Goal: Book appointment/travel/reservation

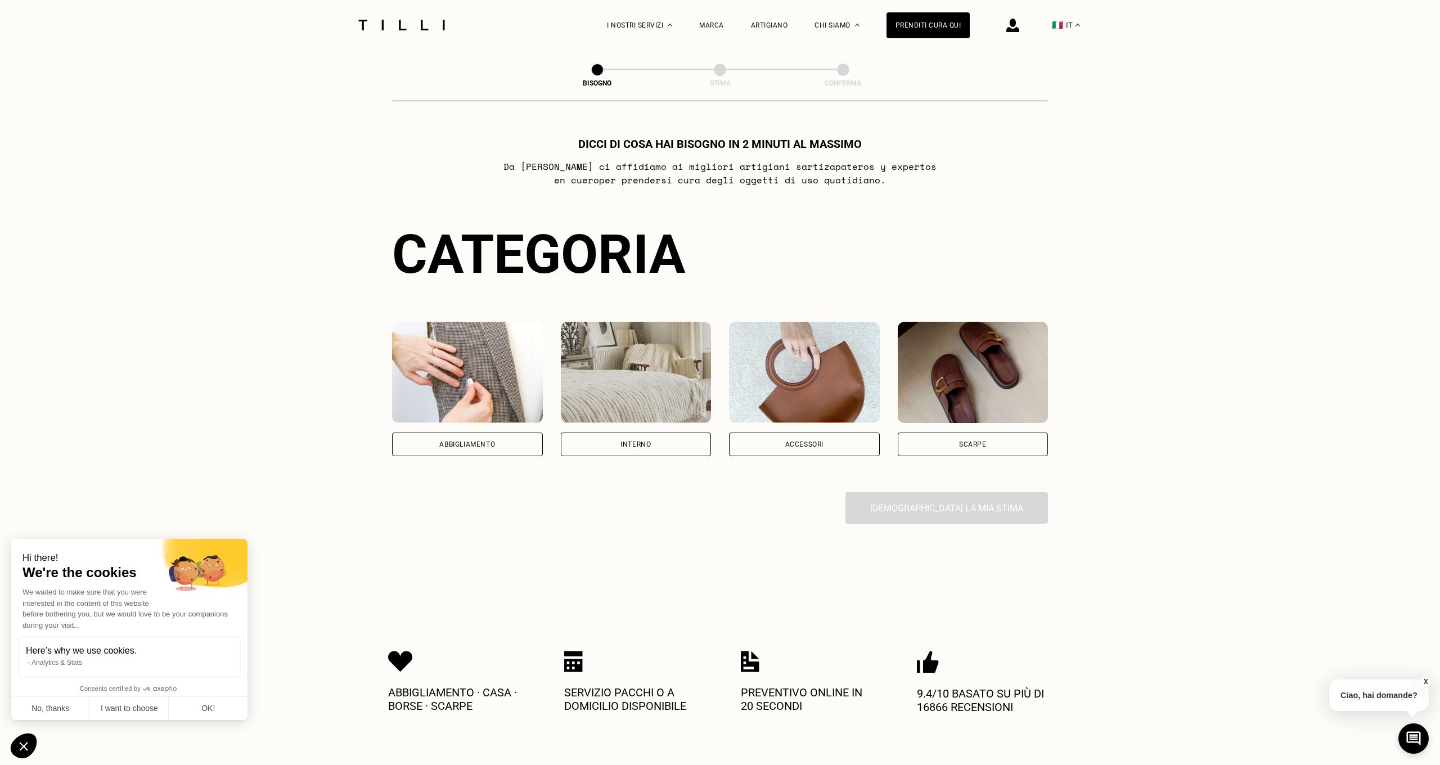
click at [461, 444] on div "Abbigliamento" at bounding box center [467, 444] width 56 height 7
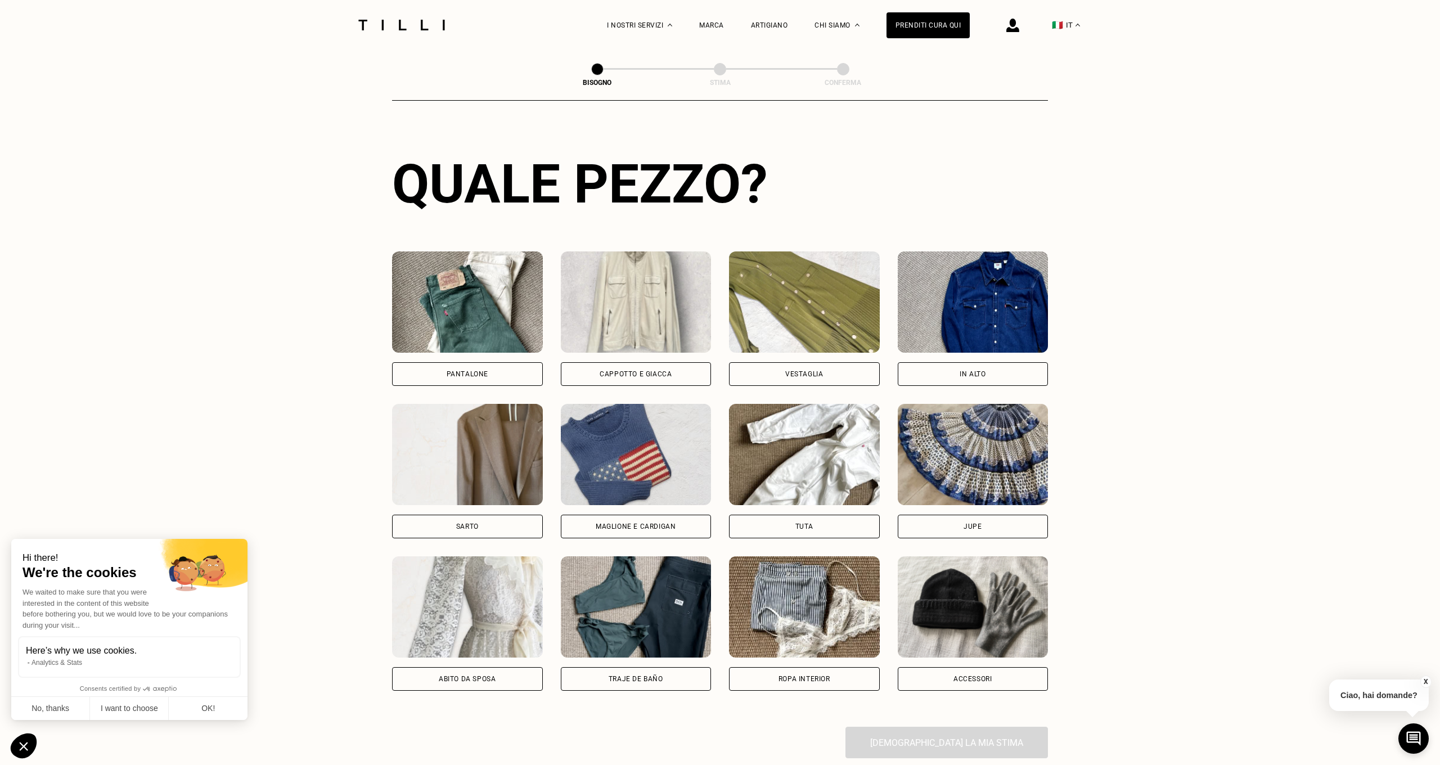
scroll to position [376, 0]
click at [625, 372] on div "Cappotto e giacca" at bounding box center [635, 373] width 72 height 7
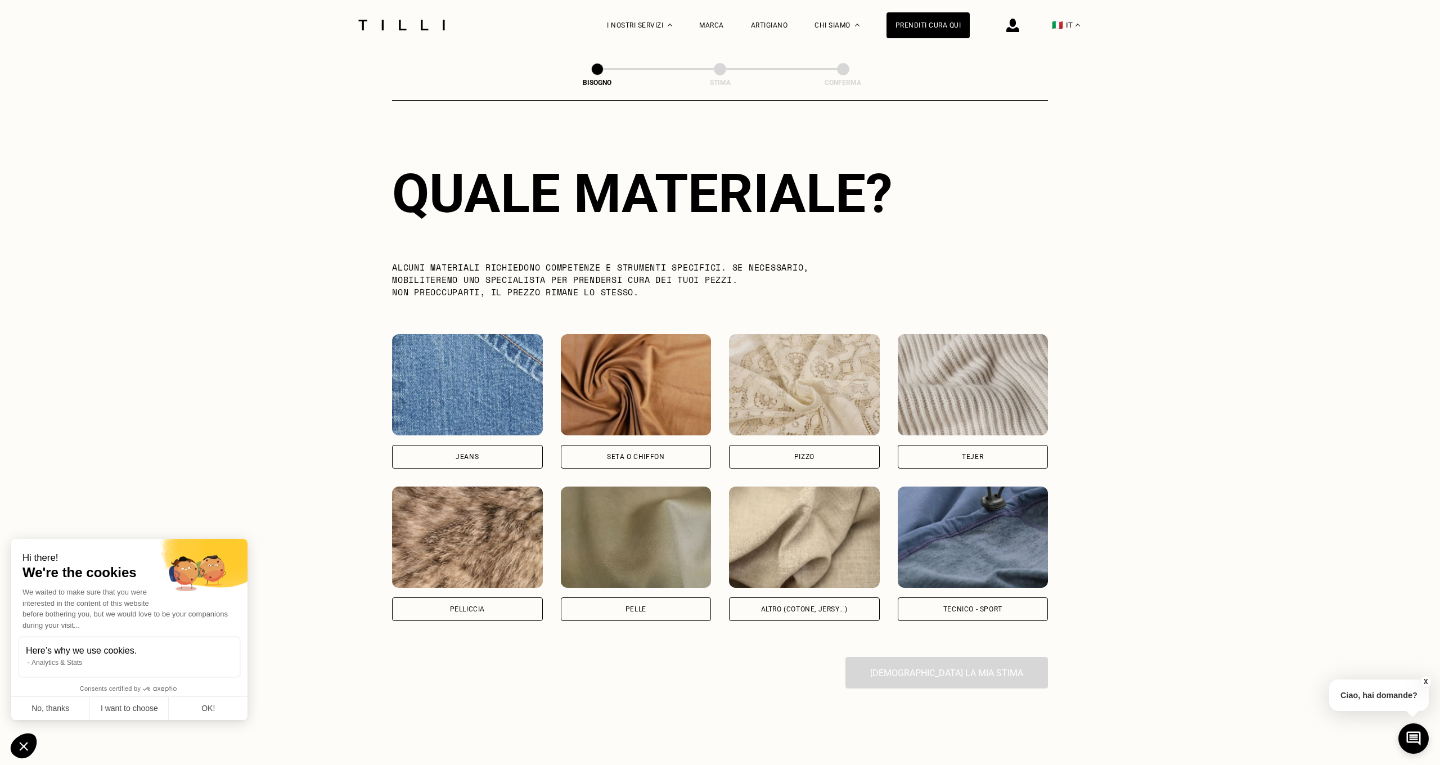
scroll to position [976, 0]
click at [962, 610] on div "Tecnico - Sport" at bounding box center [972, 609] width 59 height 7
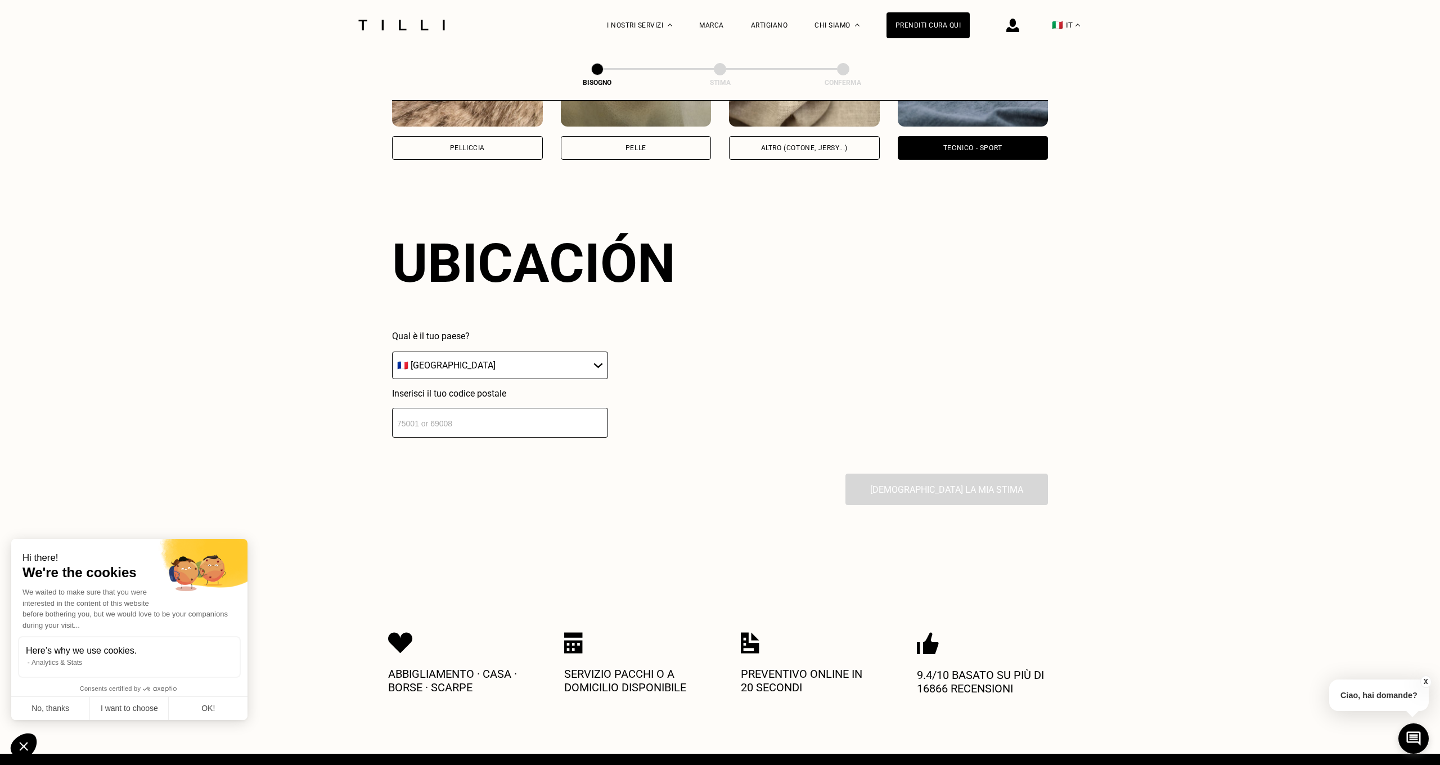
scroll to position [1507, 0]
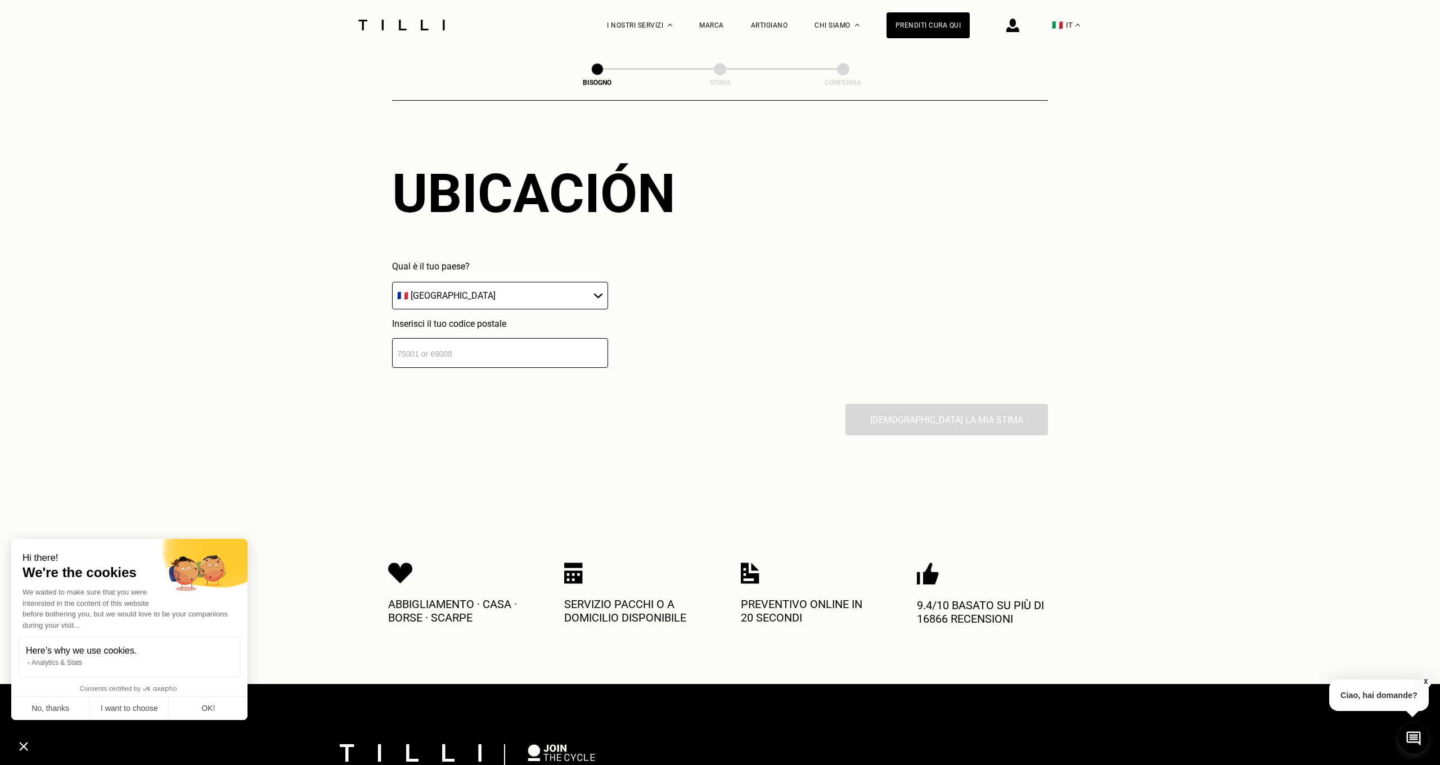
select select "IT"
click at [472, 356] on input "number" at bounding box center [500, 353] width 216 height 30
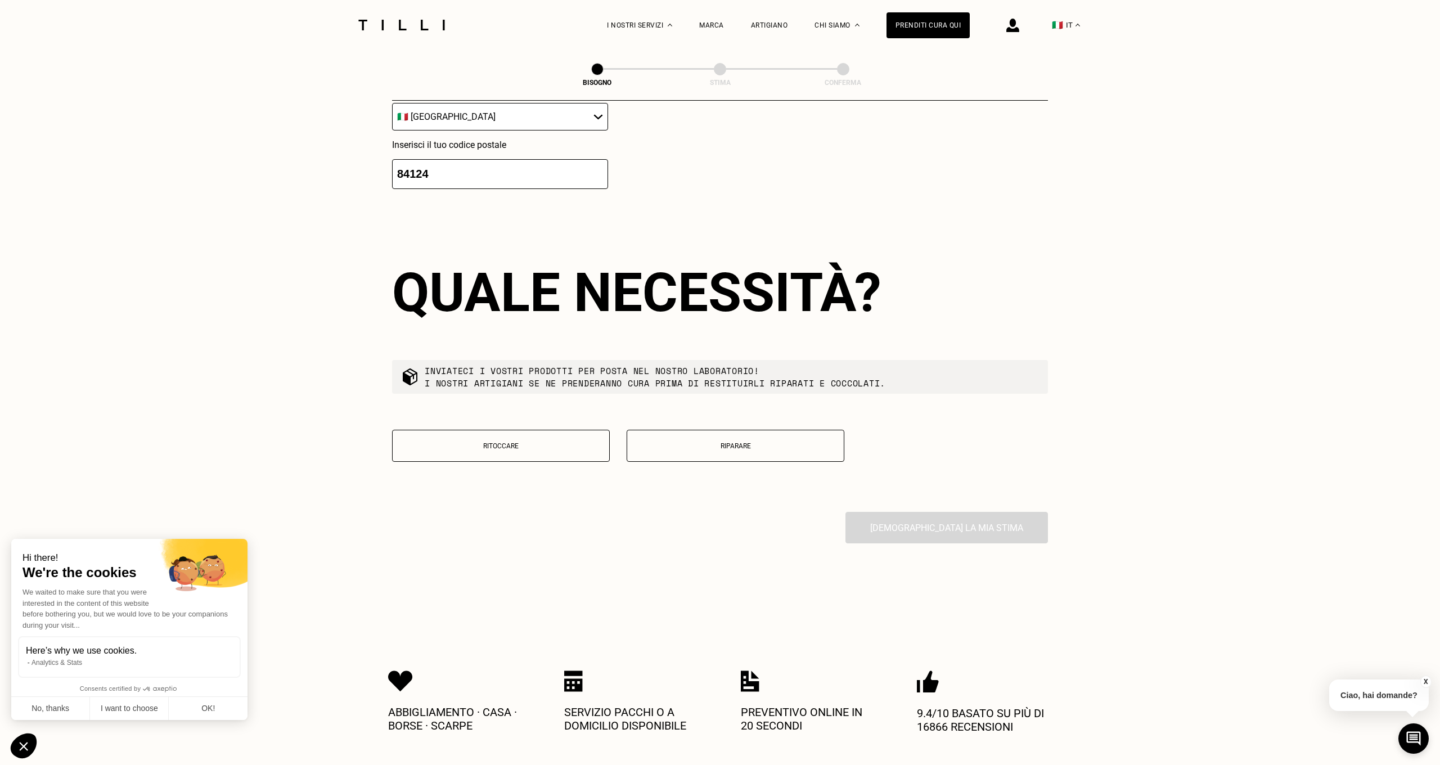
scroll to position [1789, 0]
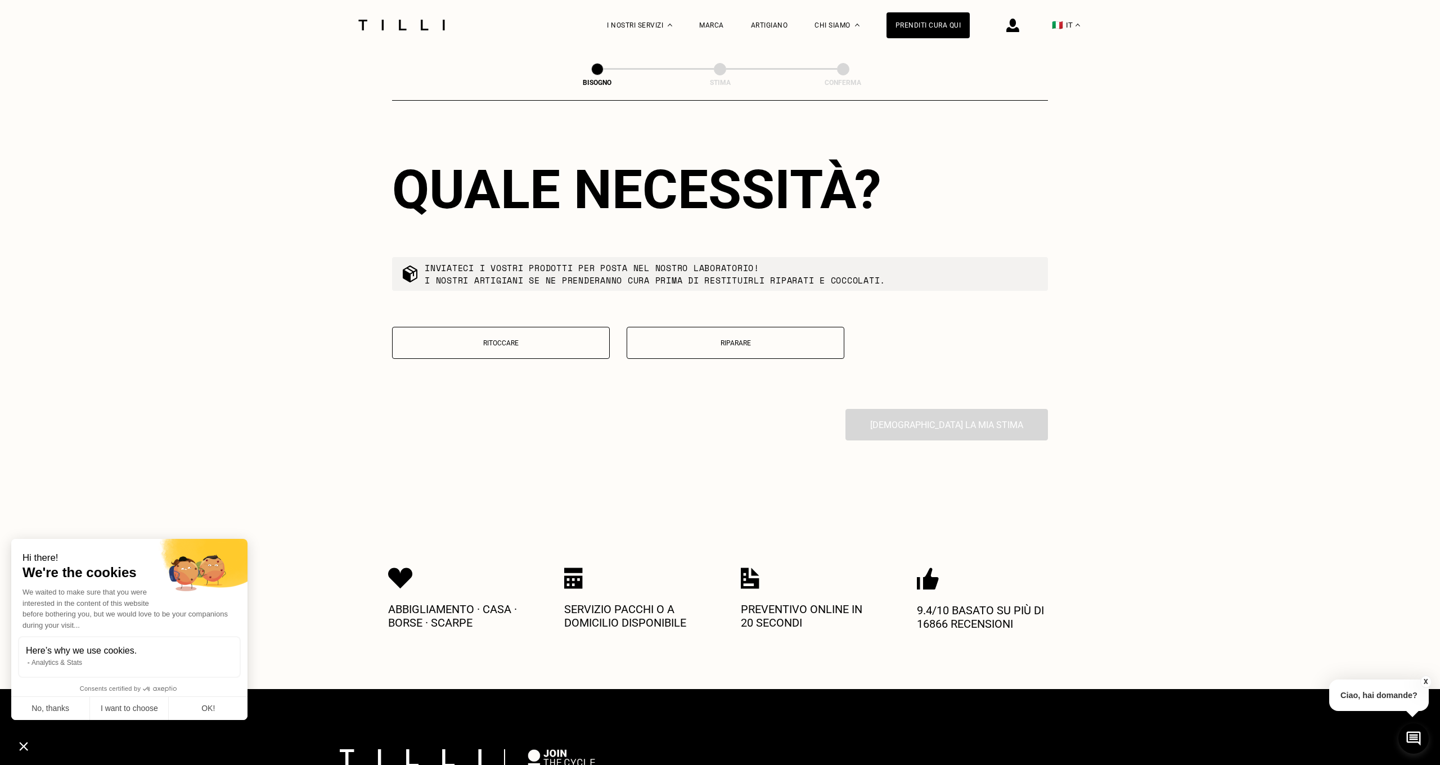
type input "84124"
click at [733, 345] on p "Riparare" at bounding box center [735, 343] width 205 height 8
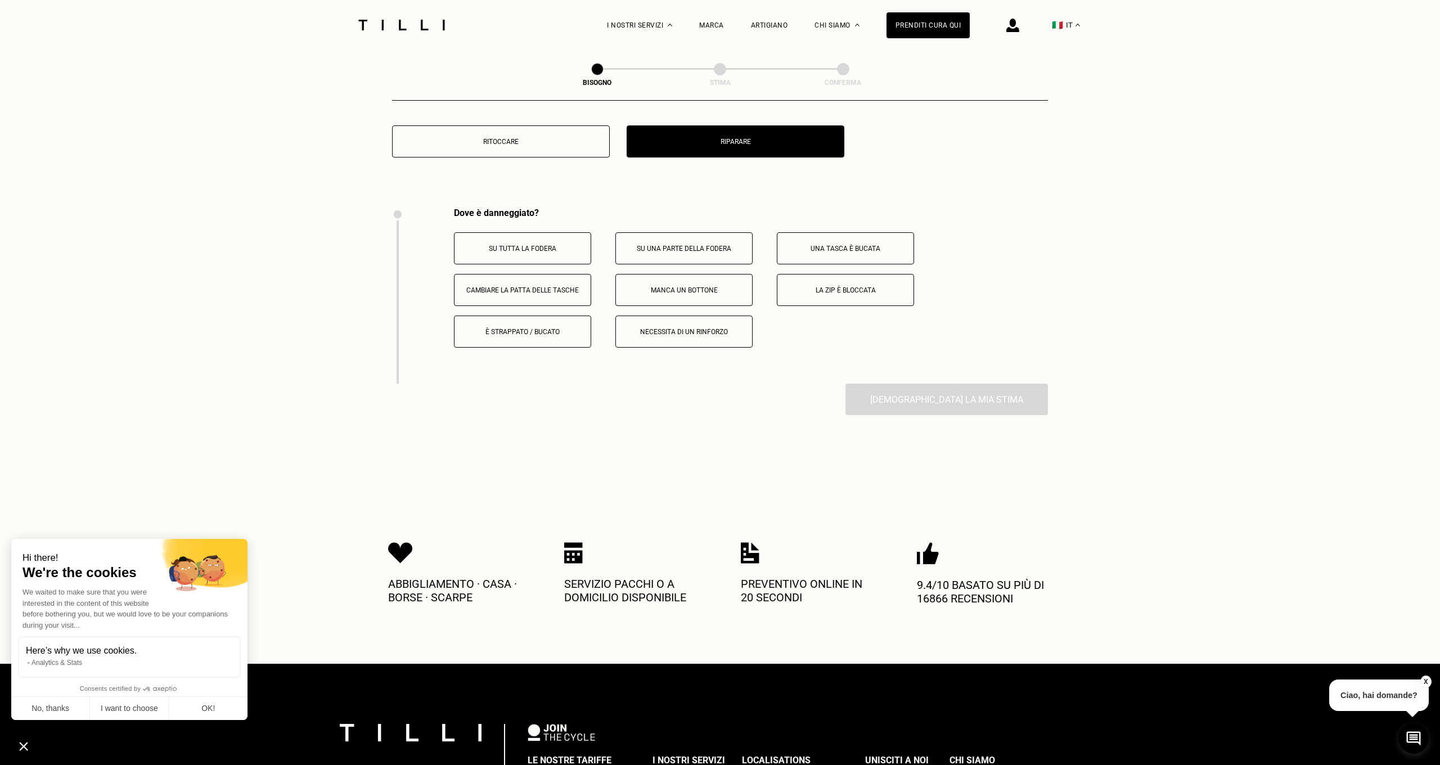
scroll to position [2076, 0]
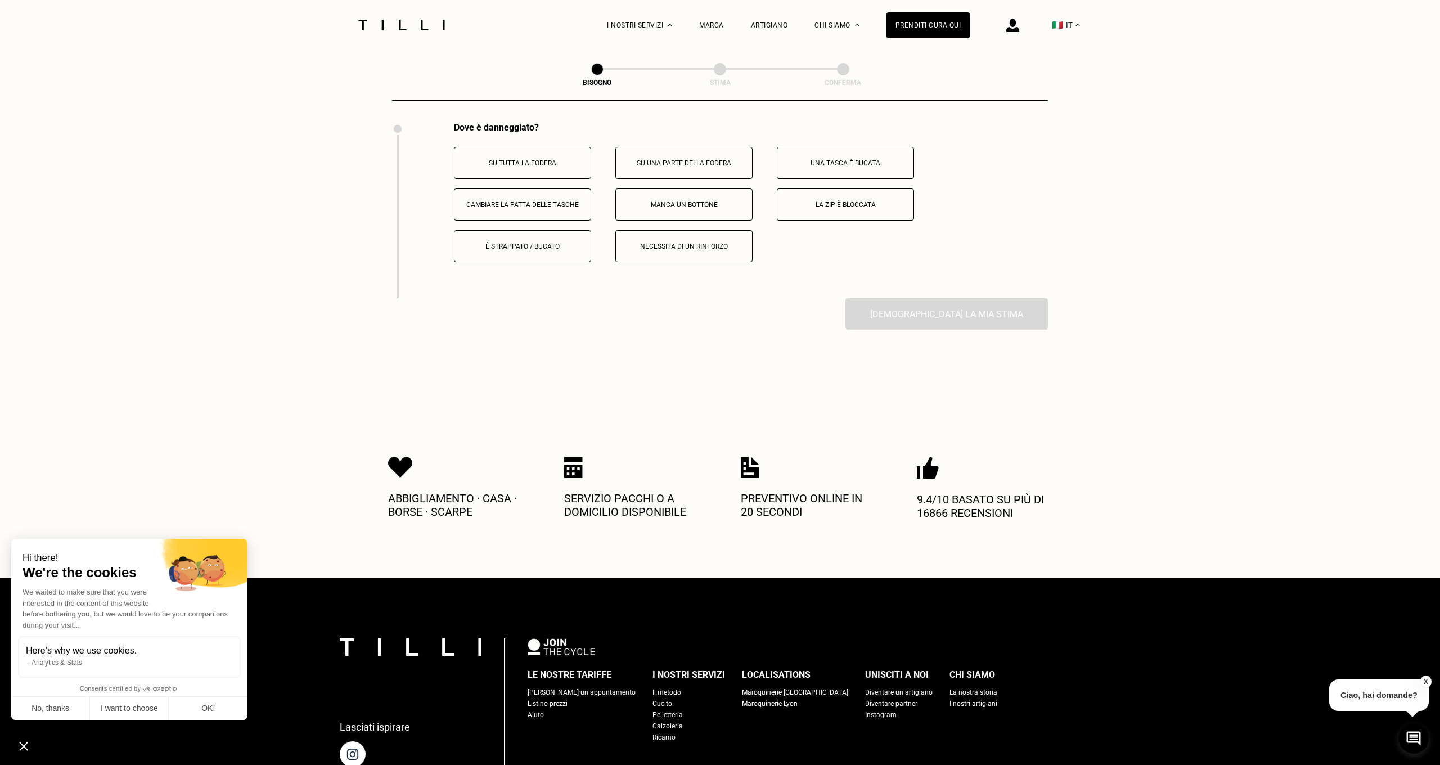
click at [519, 247] on p "È strappato / bucato" at bounding box center [522, 246] width 125 height 8
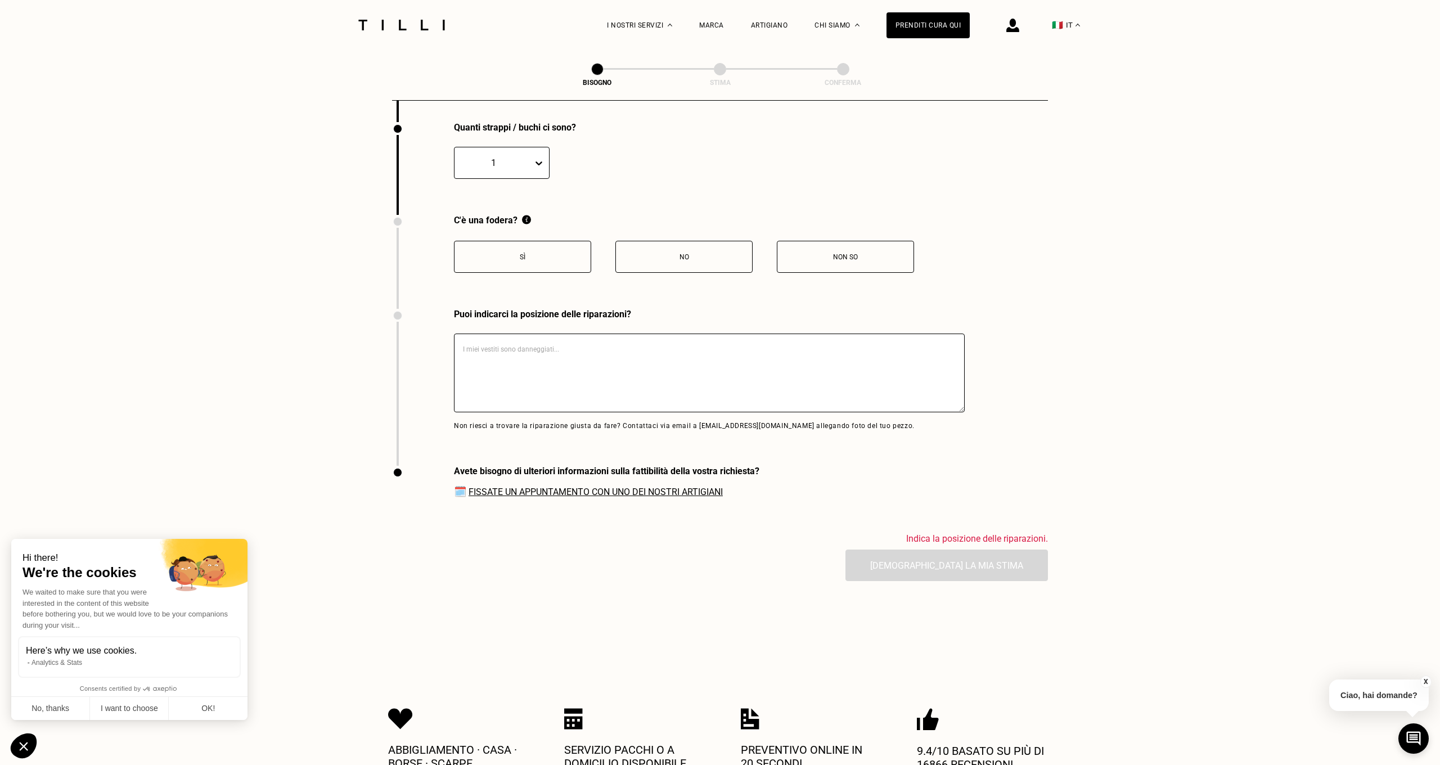
scroll to position [2200, 0]
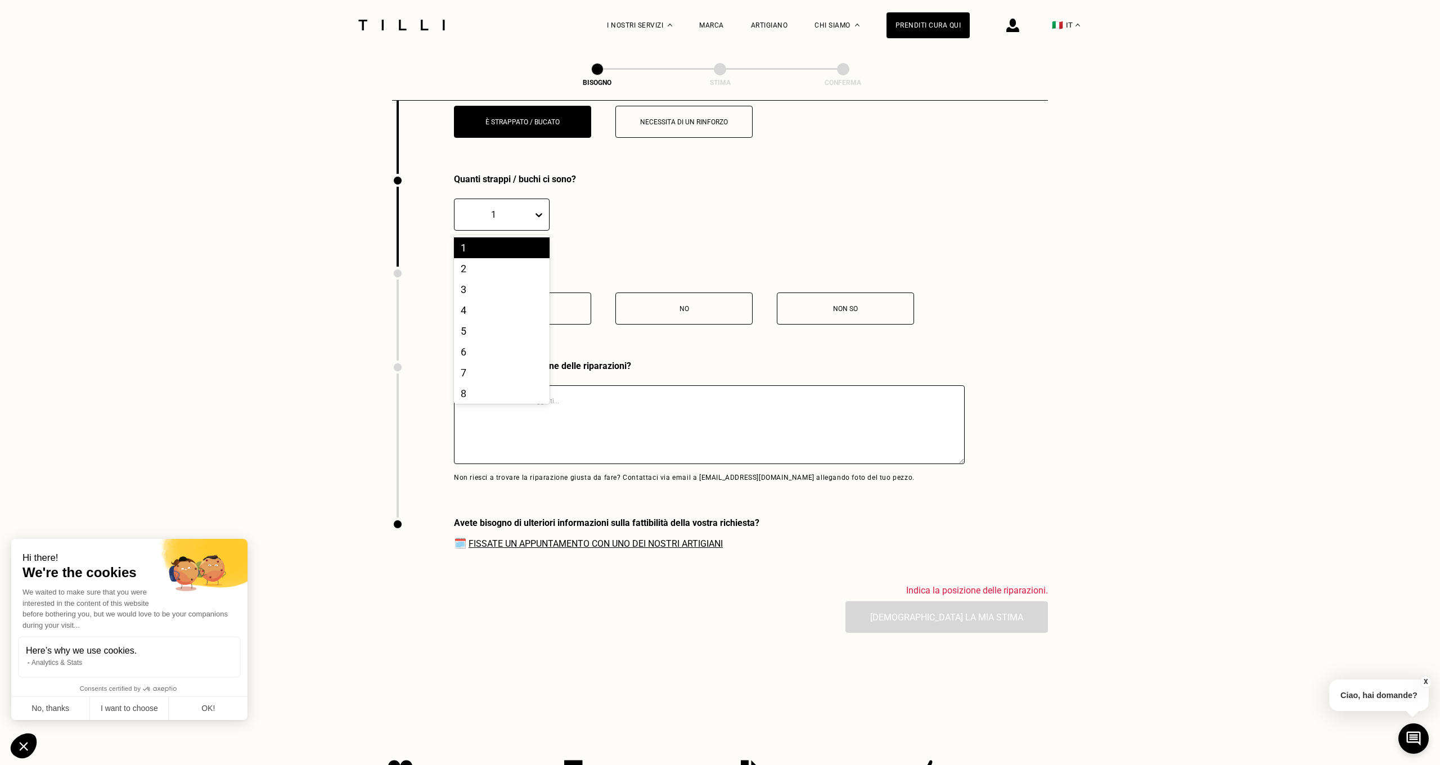
click at [539, 218] on icon at bounding box center [538, 214] width 11 height 11
click at [473, 296] on div "3" at bounding box center [502, 289] width 96 height 21
click at [532, 313] on p "Sì" at bounding box center [522, 309] width 125 height 8
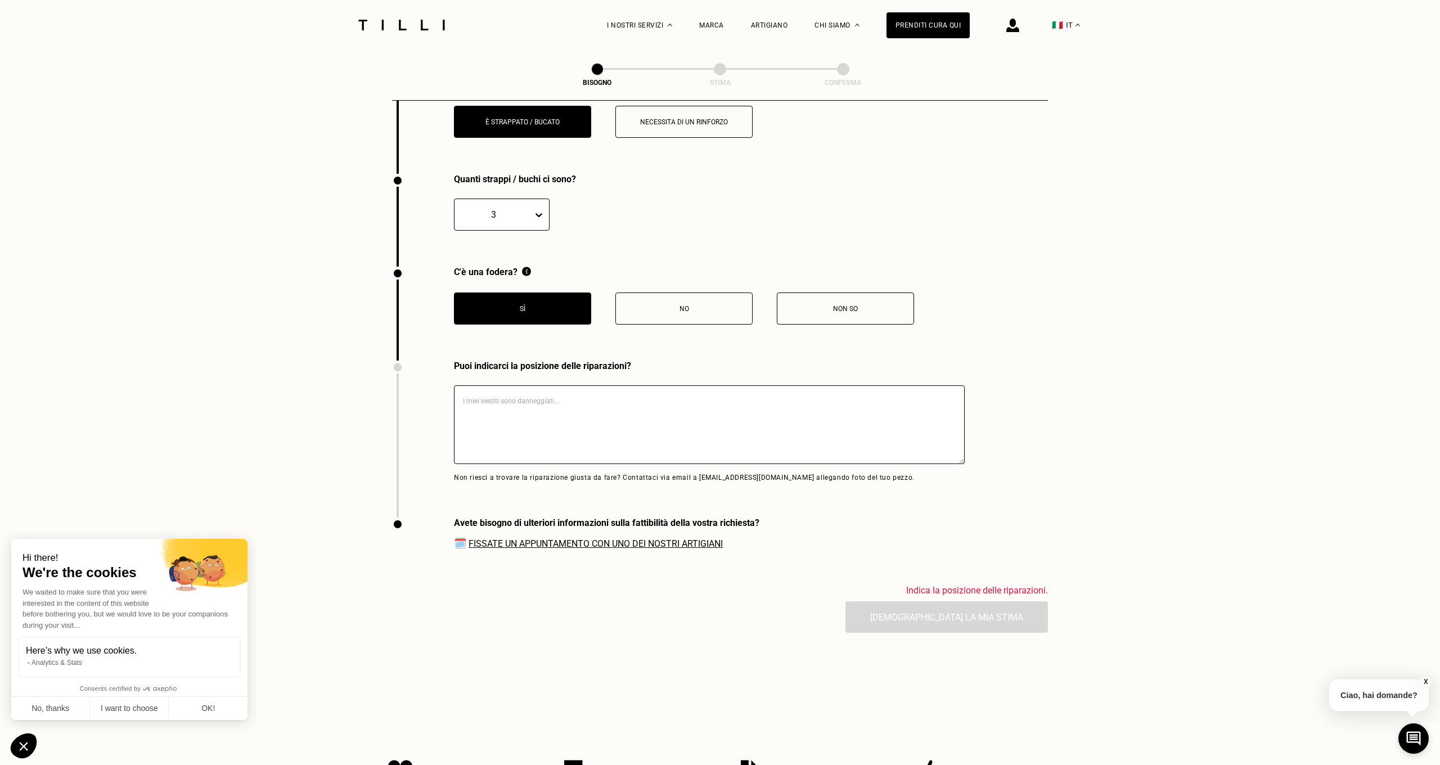
click at [493, 407] on textarea at bounding box center [709, 424] width 511 height 79
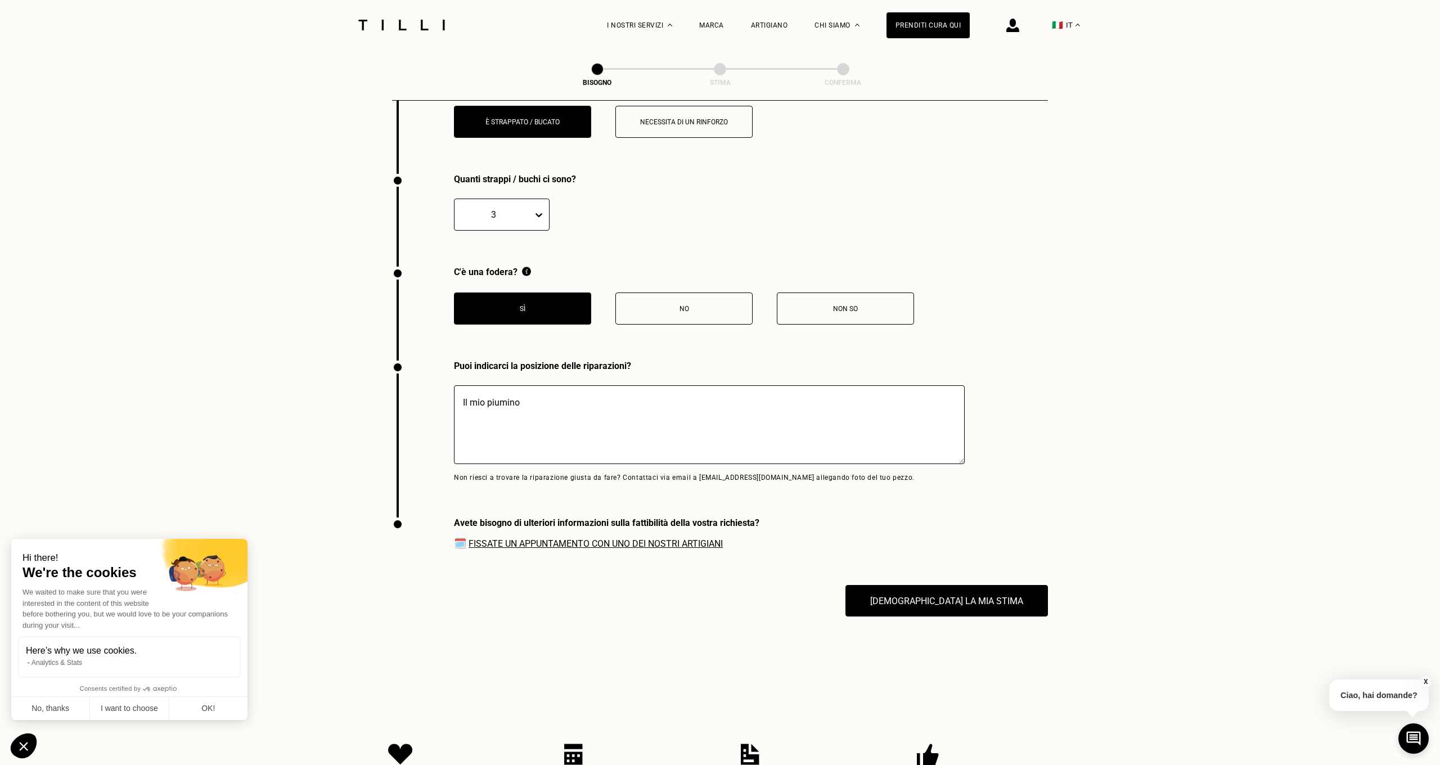
scroll to position [2213, 0]
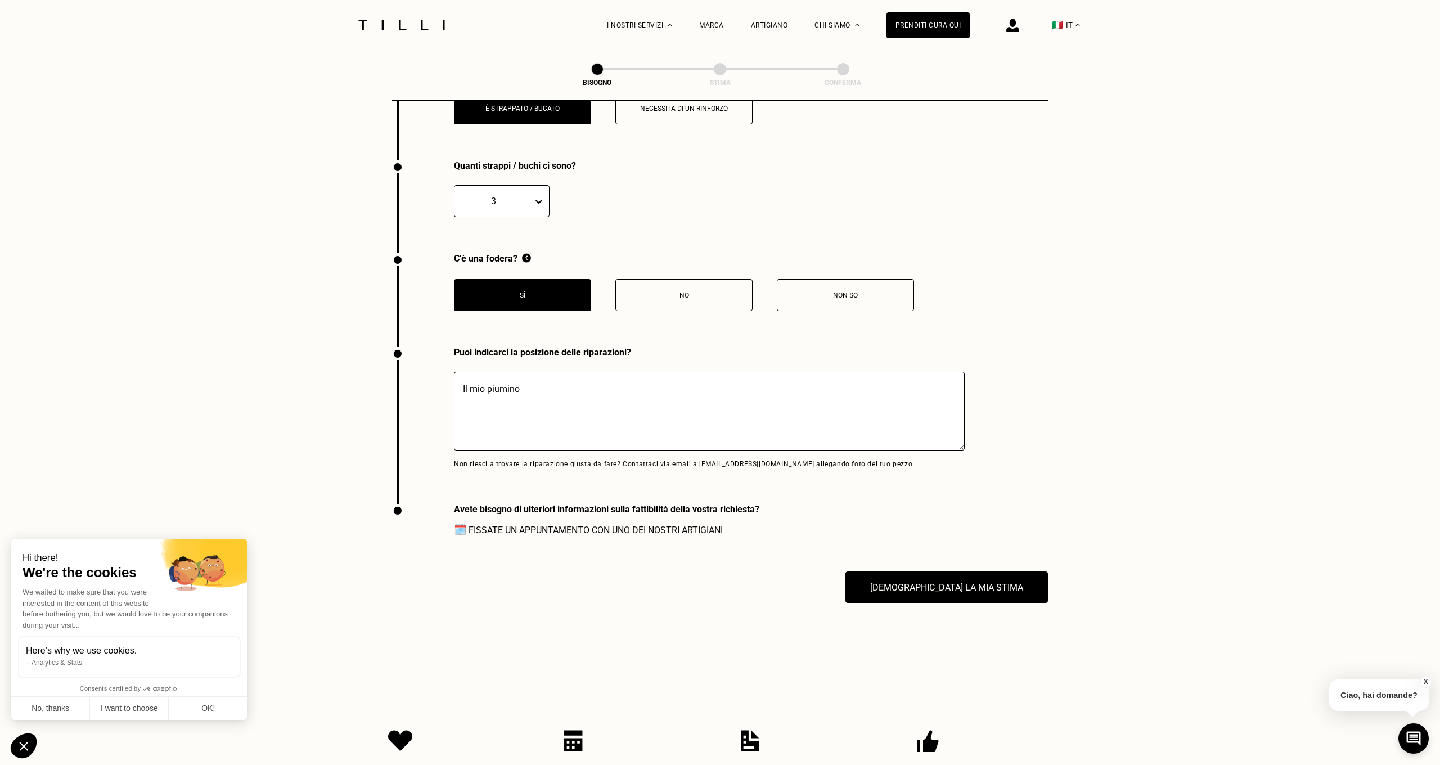
type textarea "Il mio piumino"
drag, startPoint x: 695, startPoint y: 468, endPoint x: 743, endPoint y: 468, distance: 48.4
click at [743, 468] on p "Non riesci a trovare la riparazione giusta da fare? Contattaci via email a [EMA…" at bounding box center [709, 464] width 511 height 8
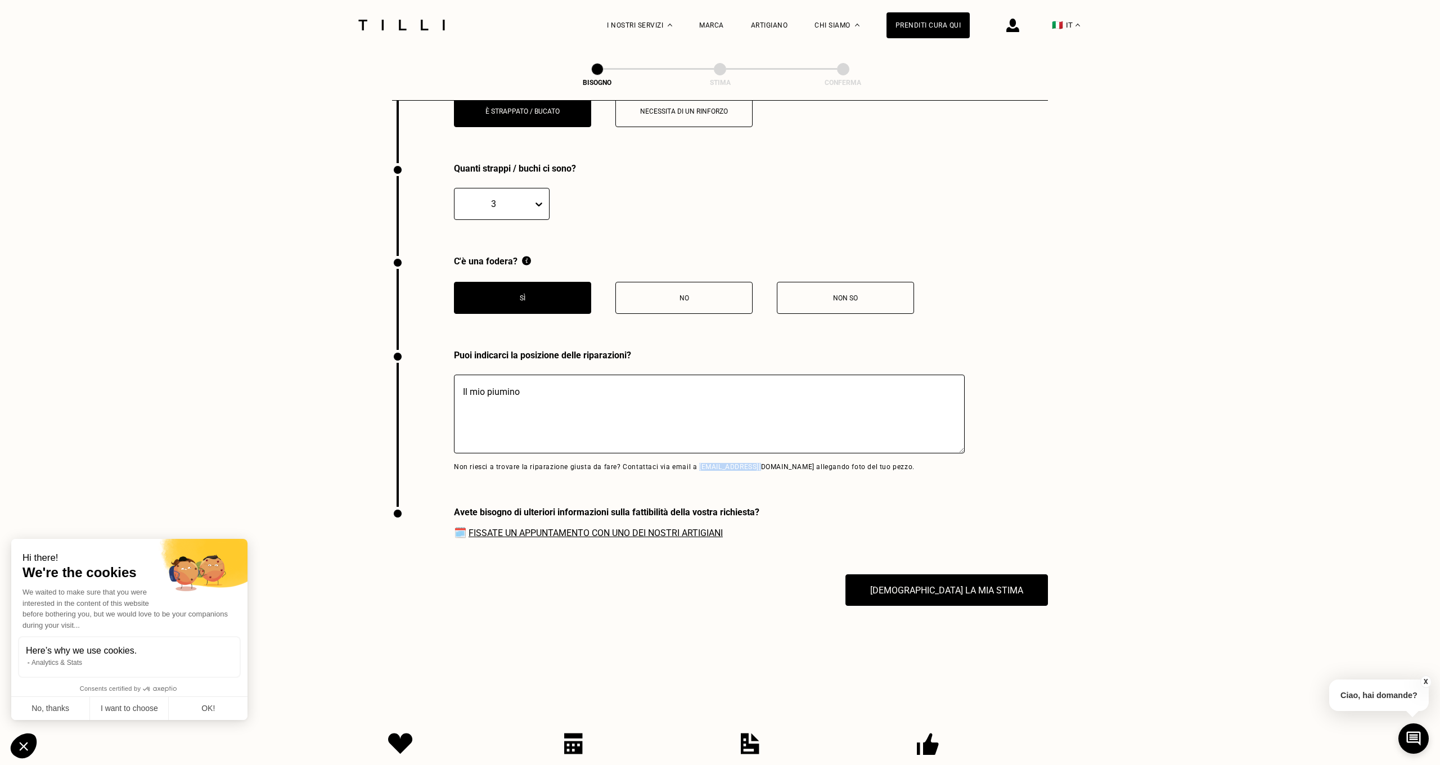
scroll to position [2216, 1]
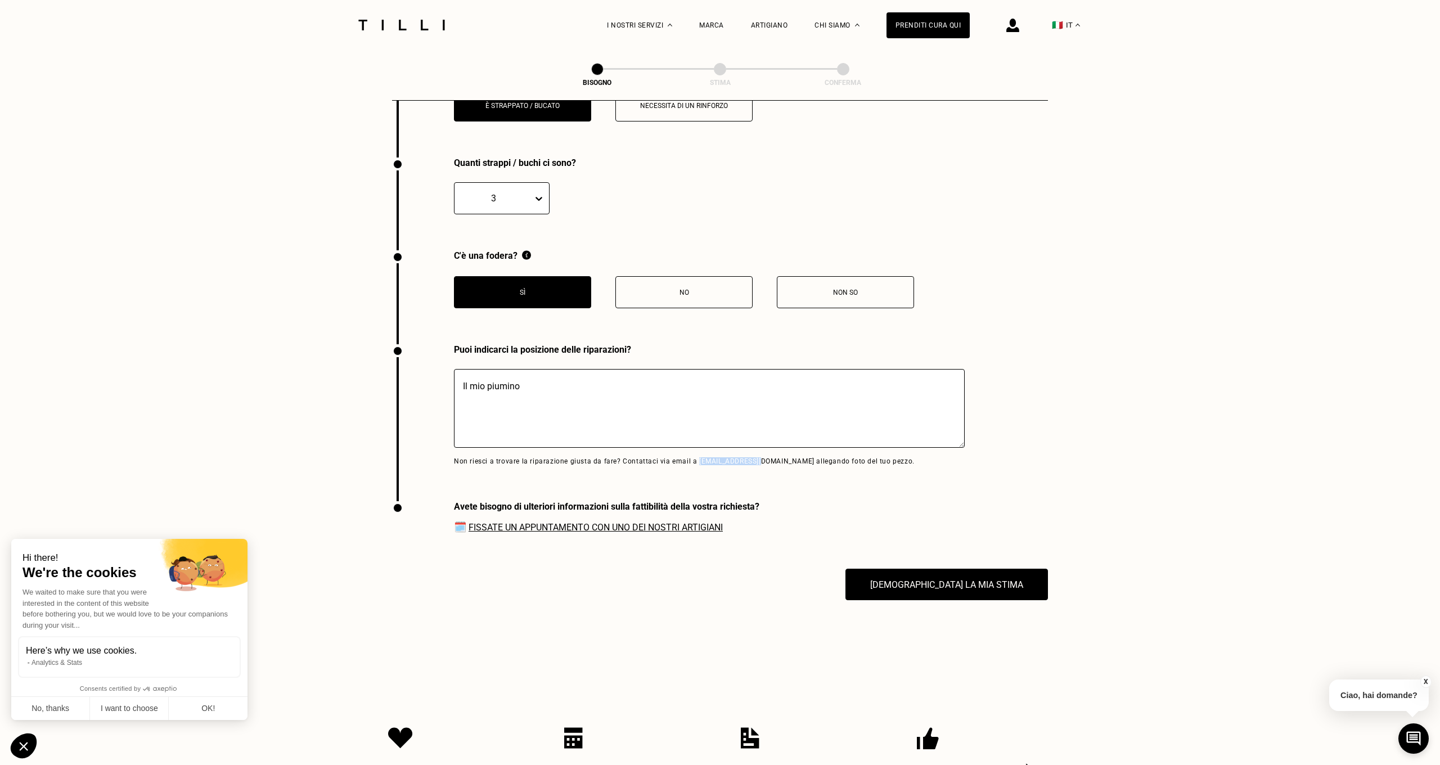
copy p "[EMAIL_ADDRESS][DOMAIN_NAME]"
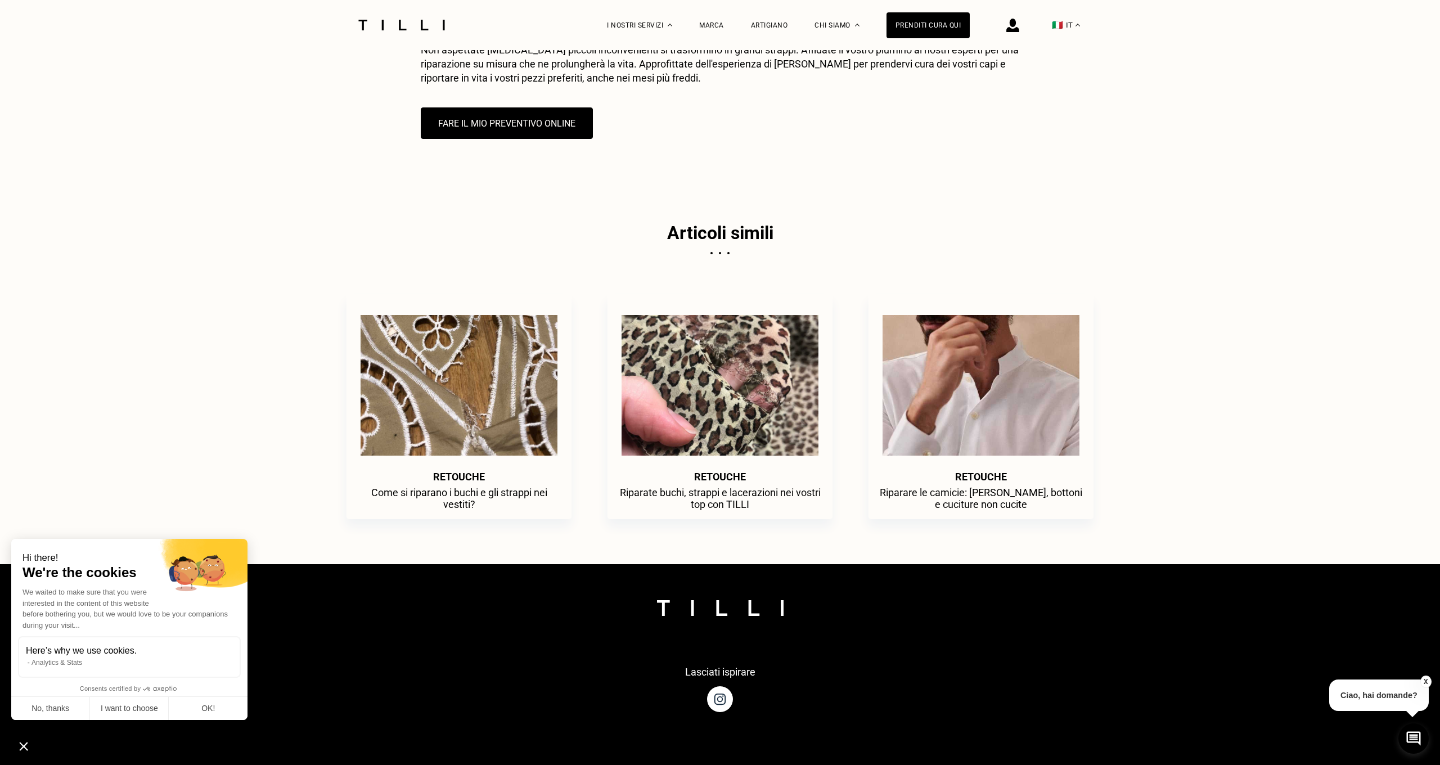
scroll to position [1601, 0]
